Goal: Task Accomplishment & Management: Manage account settings

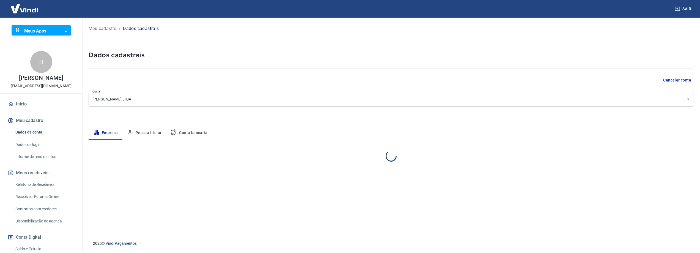
select select "PB"
select select "business"
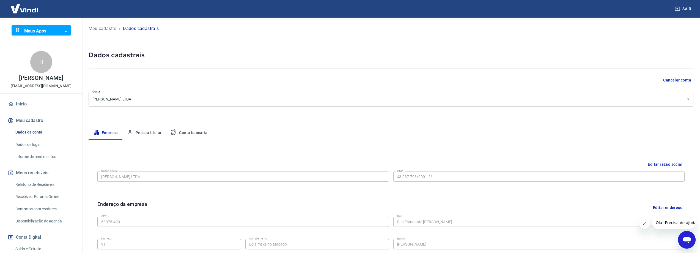
click at [188, 133] on button "Conta bancária" at bounding box center [189, 132] width 46 height 13
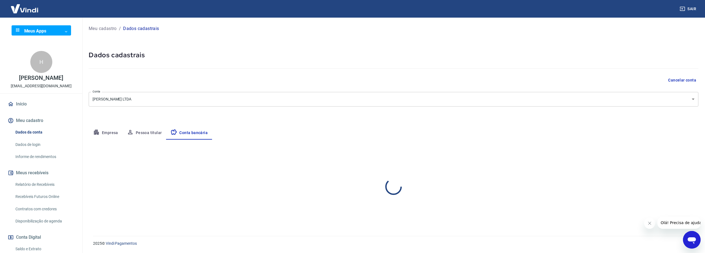
select select "1"
click at [677, 154] on button "Editar conta bancária" at bounding box center [675, 156] width 46 height 10
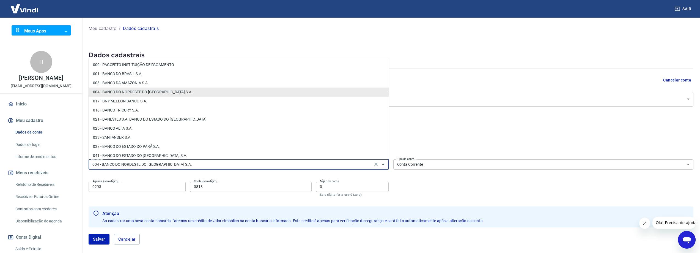
click at [248, 164] on input "004 - BANCO DO NORDESTE DO BRASIL S.A." at bounding box center [230, 164] width 281 height 7
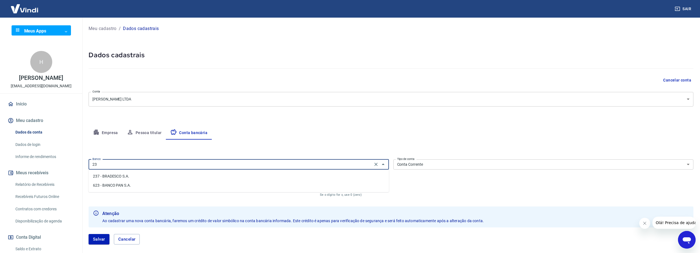
click at [246, 173] on li "237 - BRADESCO S.A." at bounding box center [239, 176] width 301 height 9
type input "237 - BRADESCO S.A."
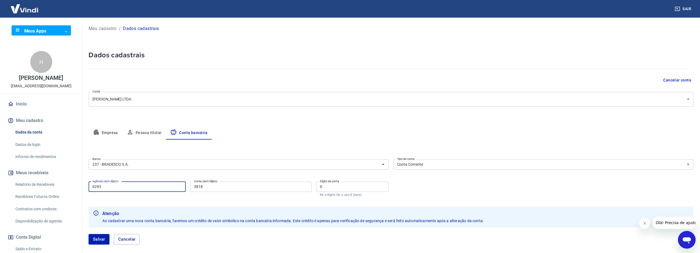
drag, startPoint x: 156, startPoint y: 187, endPoint x: 46, endPoint y: 187, distance: 109.5
click at [46, 187] on div "Sair Meus Apps ​ ​ H Hyago Yves de Carvalho Almeida hyagomake@gmail.com Início …" at bounding box center [350, 126] width 700 height 253
type input "1729"
type input "71121"
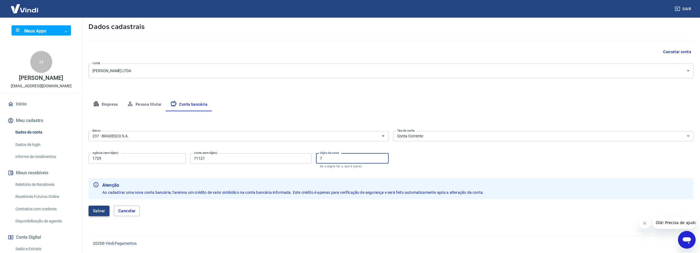
type input "7"
click at [94, 211] on button "Salvar" at bounding box center [99, 211] width 21 height 10
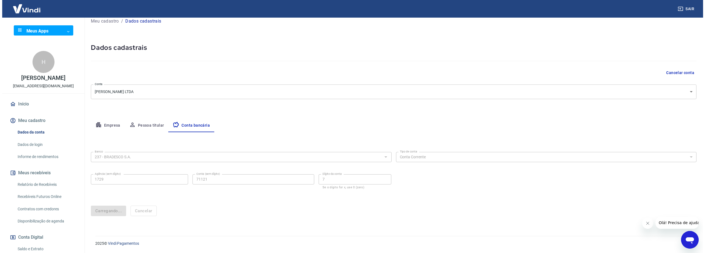
scroll to position [0, 0]
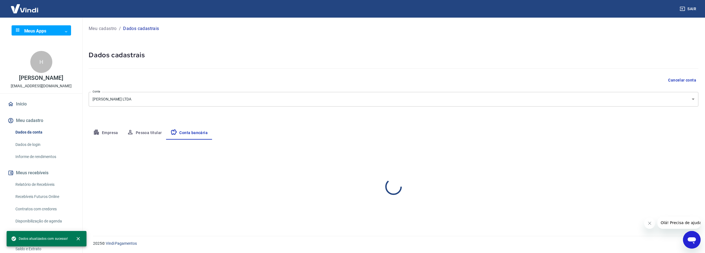
select select "1"
